Goal: Task Accomplishment & Management: Use online tool/utility

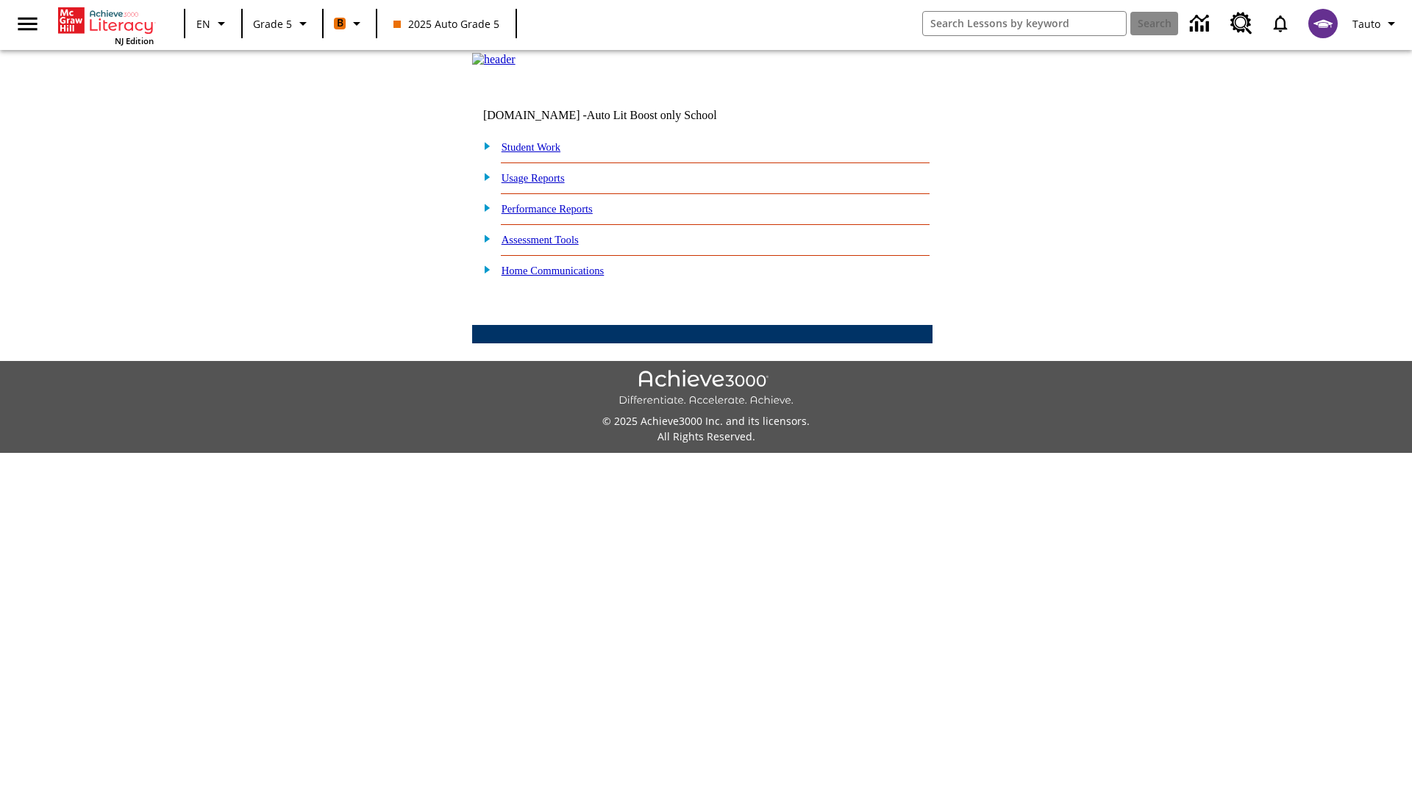
click at [541, 153] on link "Student Work" at bounding box center [531, 147] width 59 height 12
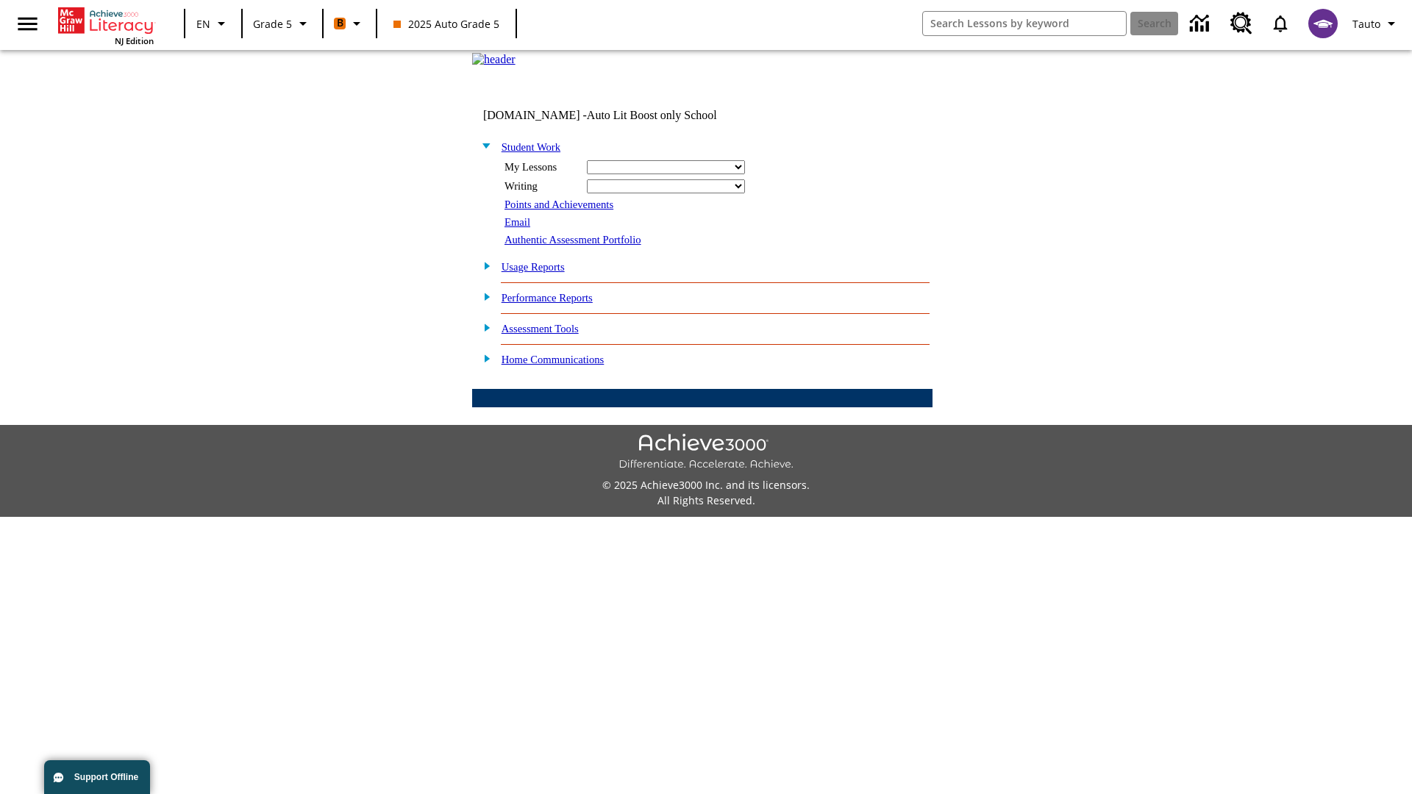
select select "/options/reports/?report_id=12&atype=22&section=2"
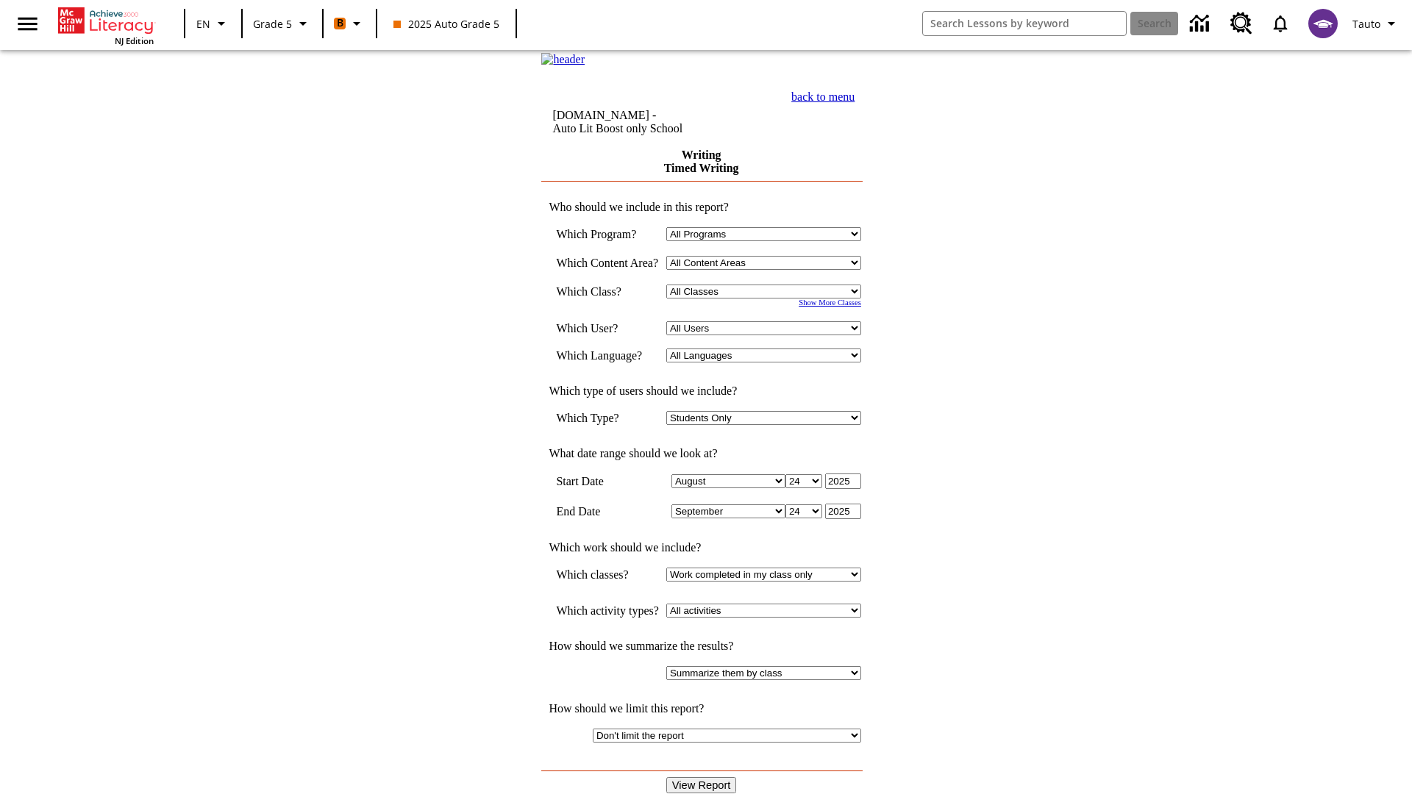
click at [769, 299] on select "Select a Class: All Classes 2025 Auto Grade 5 OL 2025 Auto Grade 6" at bounding box center [763, 292] width 195 height 14
select select "11133131"
